Goal: Download file/media

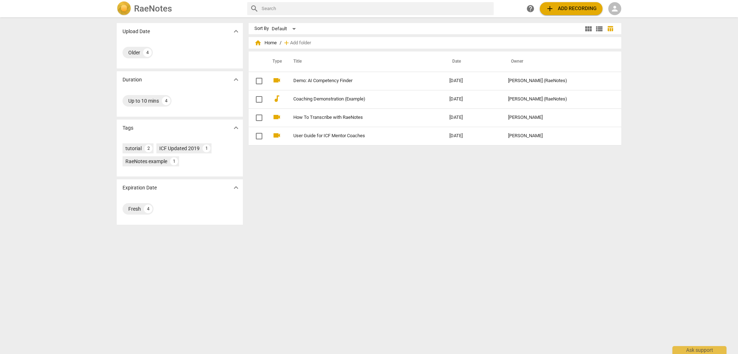
click at [613, 6] on span "person" at bounding box center [614, 8] width 9 height 9
click at [617, 19] on li "Login" at bounding box center [621, 17] width 26 height 17
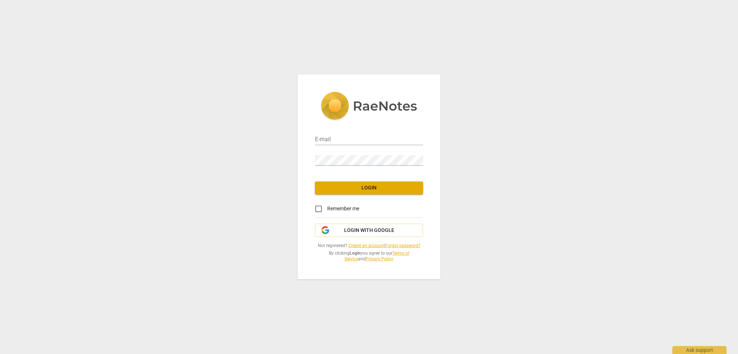
type input "[EMAIL_ADDRESS][DOMAIN_NAME]"
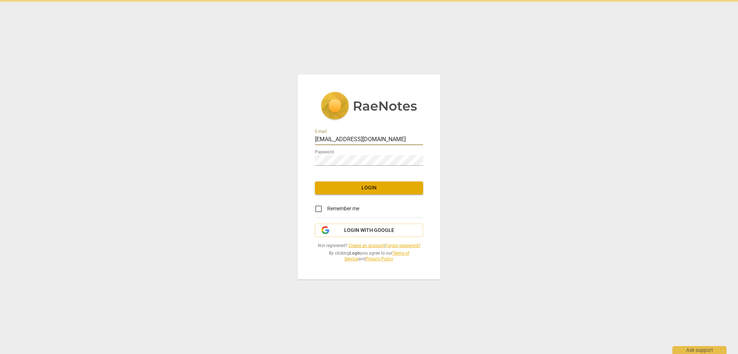
click at [354, 188] on span "Login" at bounding box center [369, 187] width 97 height 7
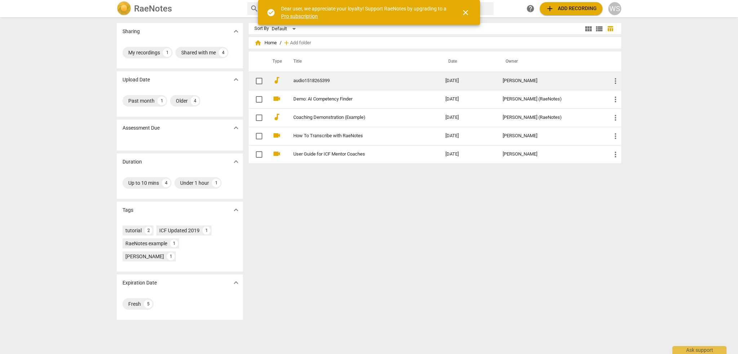
click at [313, 81] on link "audio1518265399" at bounding box center [356, 80] width 126 height 5
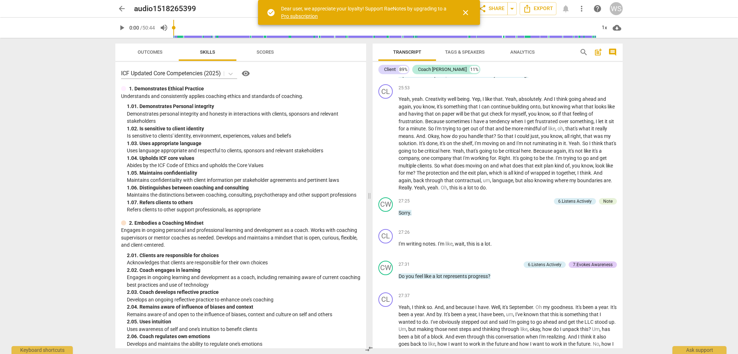
scroll to position [2475, 0]
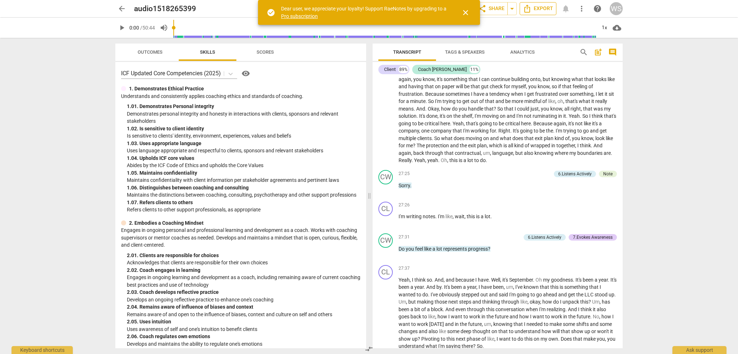
click at [547, 11] on span "Export" at bounding box center [538, 8] width 30 height 9
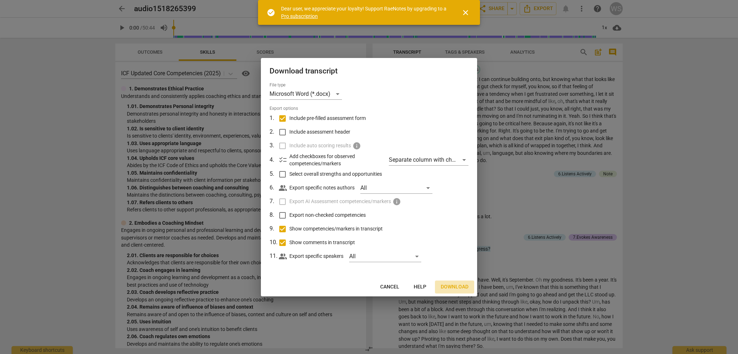
click at [455, 287] on span "Download" at bounding box center [454, 286] width 28 height 7
